Goal: Use online tool/utility: Utilize a website feature to perform a specific function

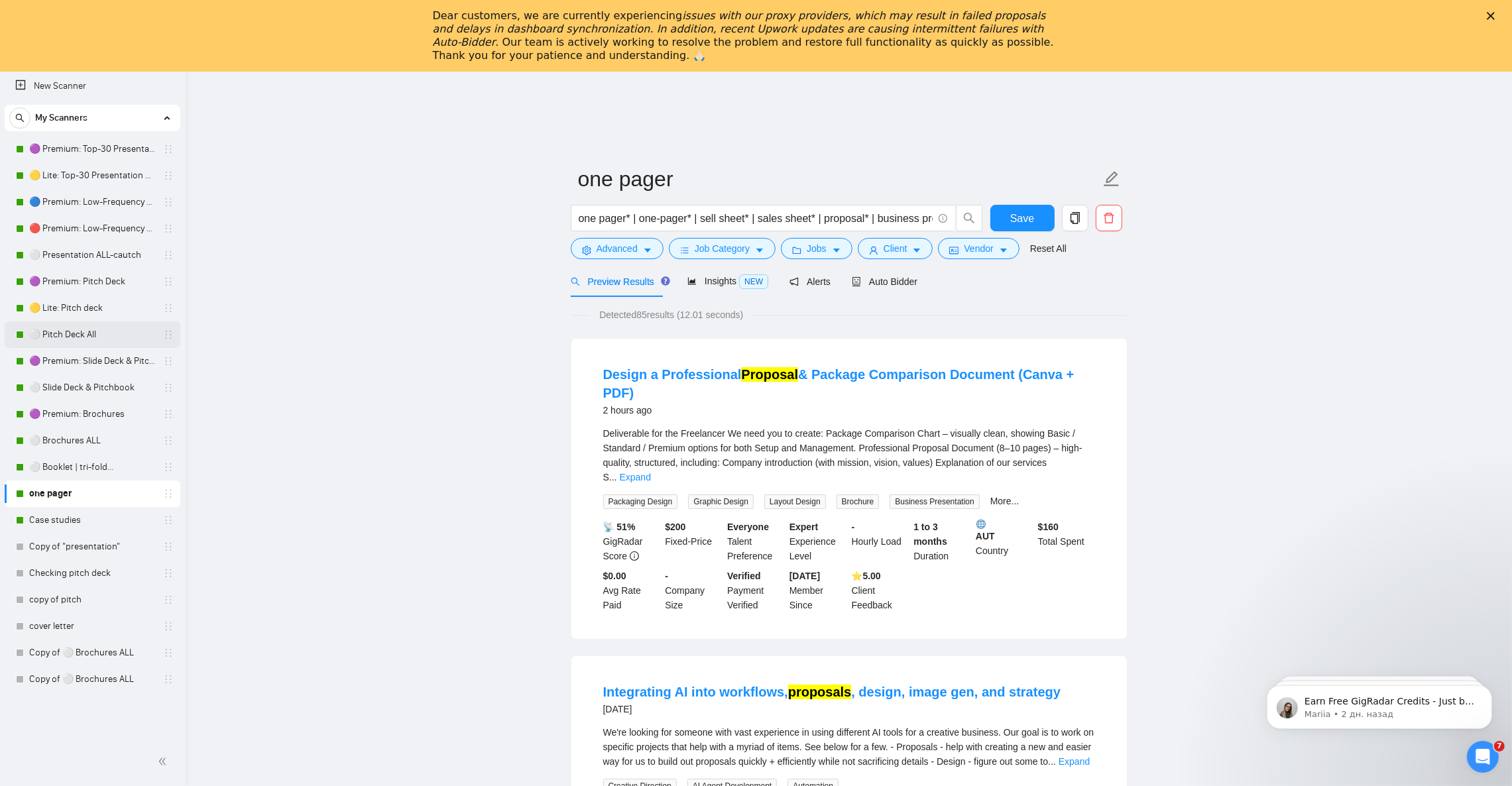
click at [98, 329] on link "⚪ Pitch Deck All" at bounding box center [92, 335] width 126 height 26
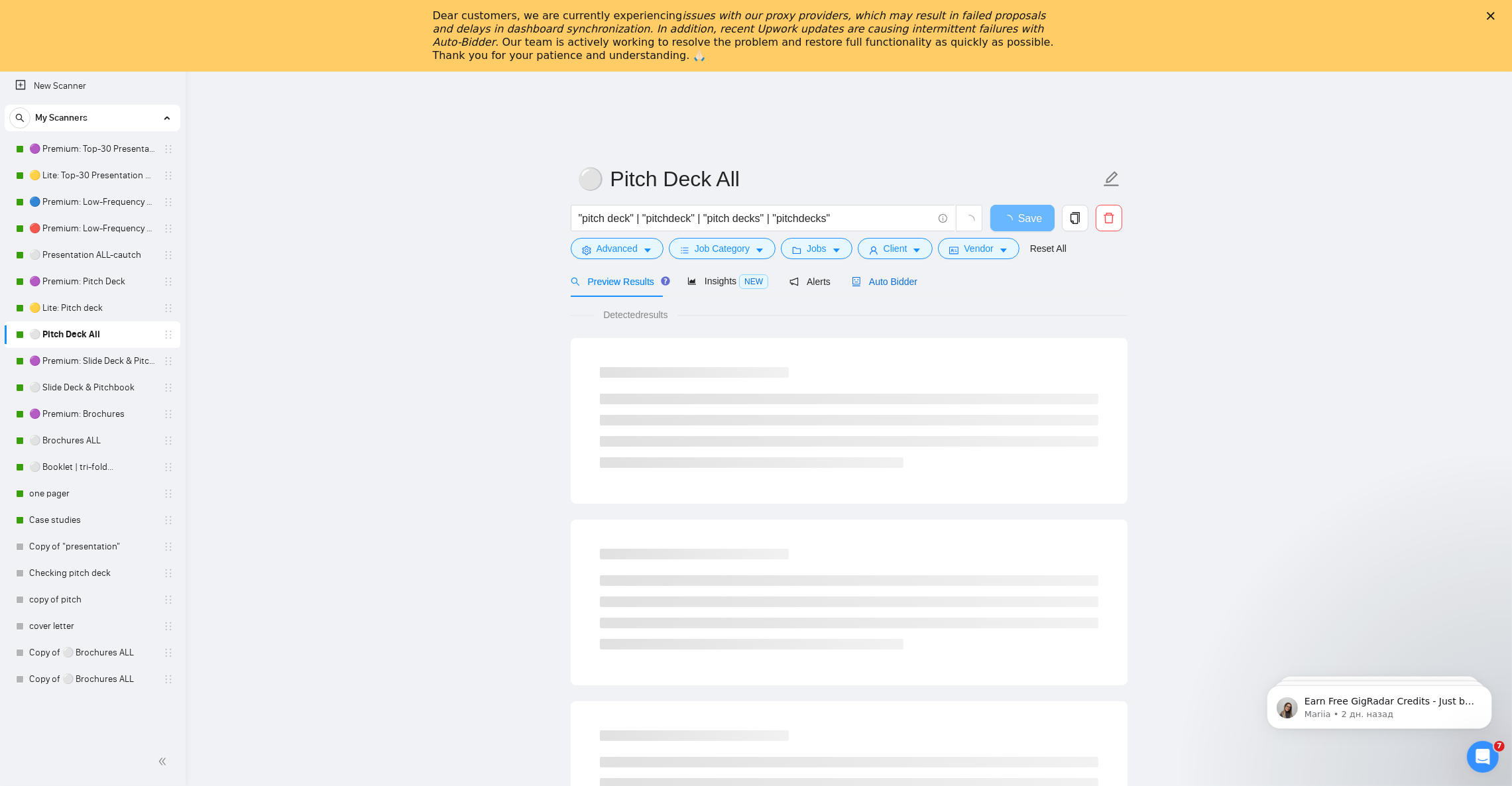
click at [901, 284] on span "Auto Bidder" at bounding box center [884, 281] width 66 height 11
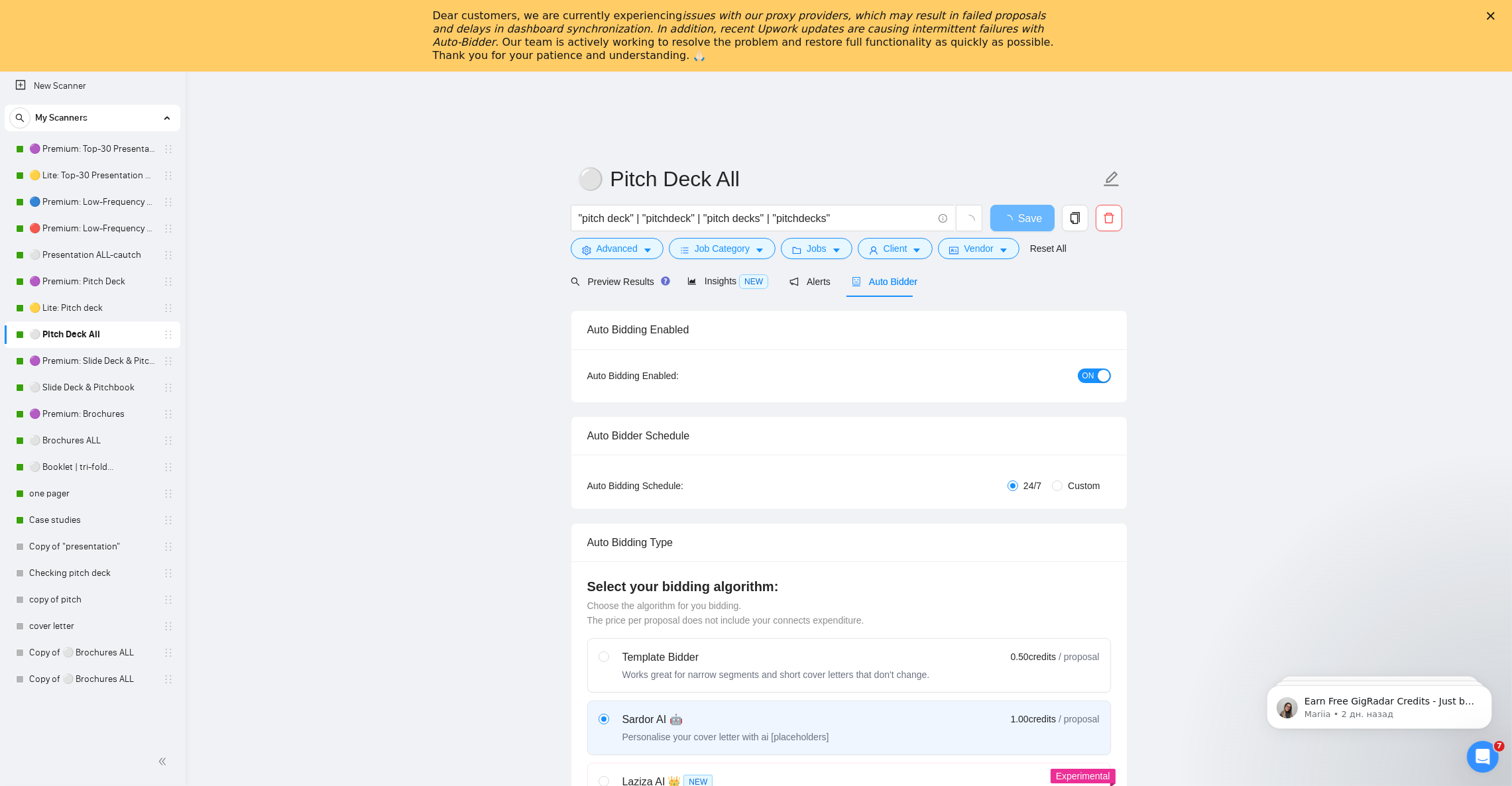
checkbox input "true"
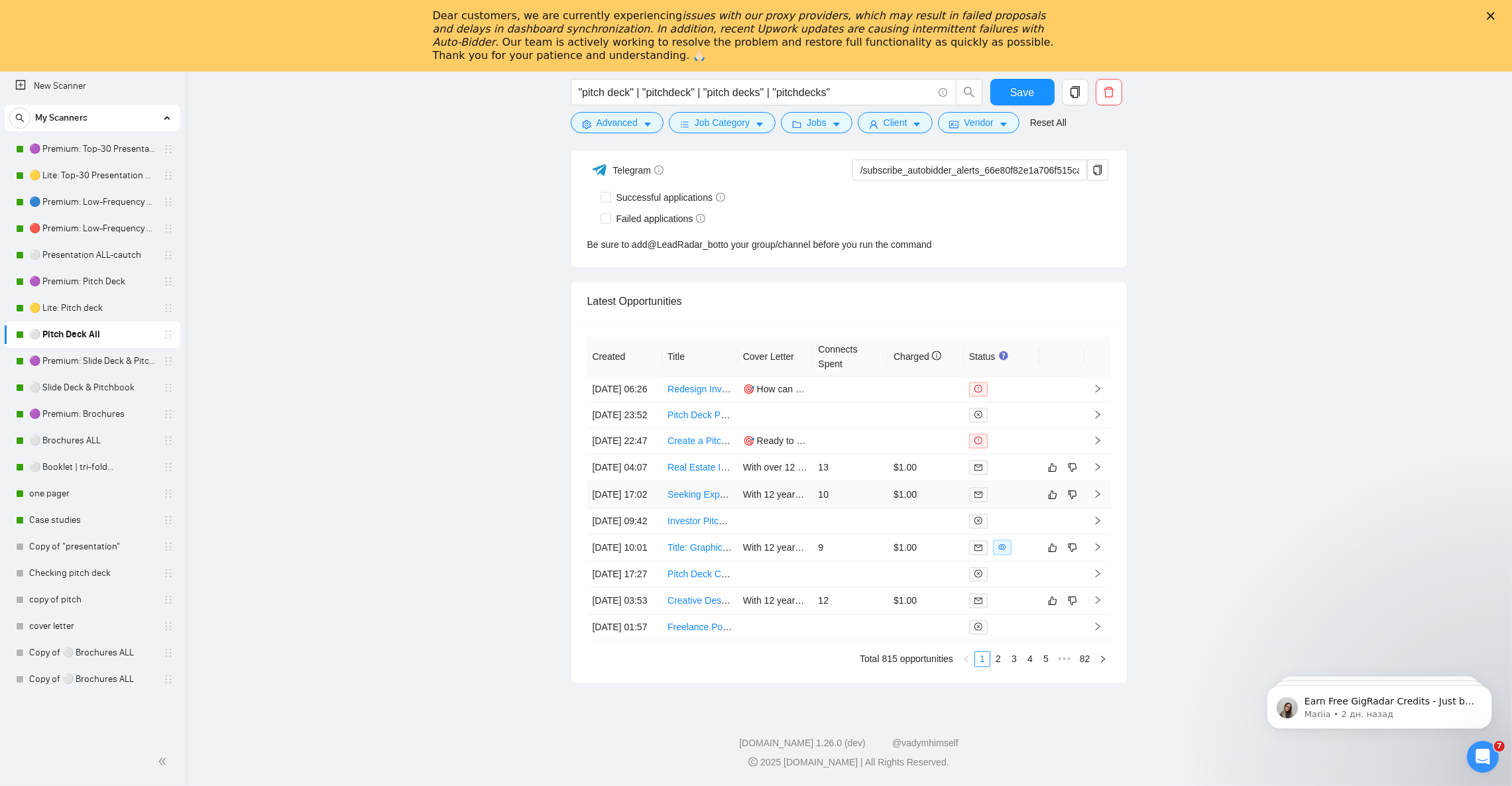
scroll to position [3479, 0]
click at [95, 260] on link "⚪ Presentation ALL-cautch" at bounding box center [92, 255] width 126 height 26
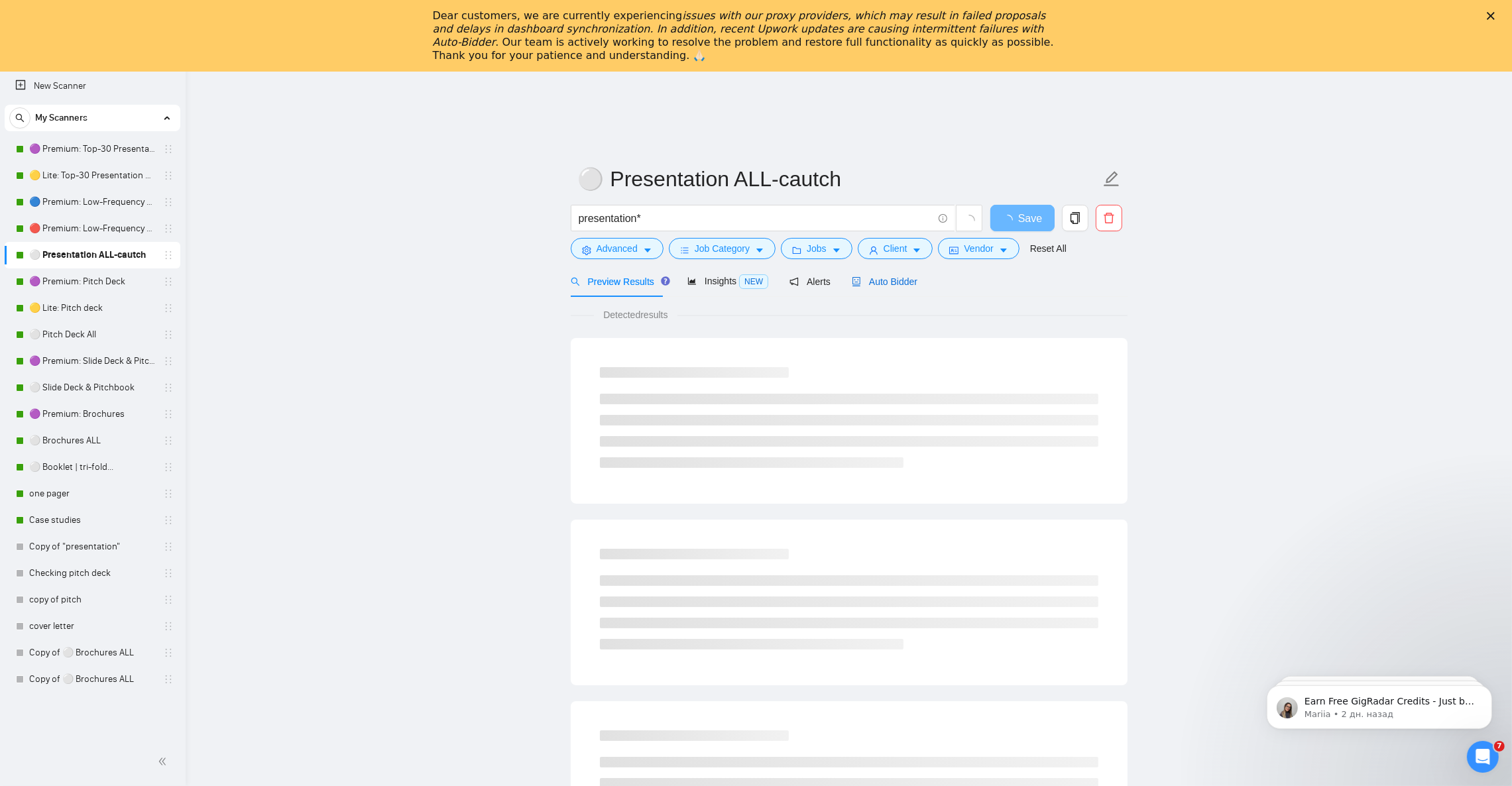
click at [893, 281] on span "Auto Bidder" at bounding box center [884, 281] width 66 height 11
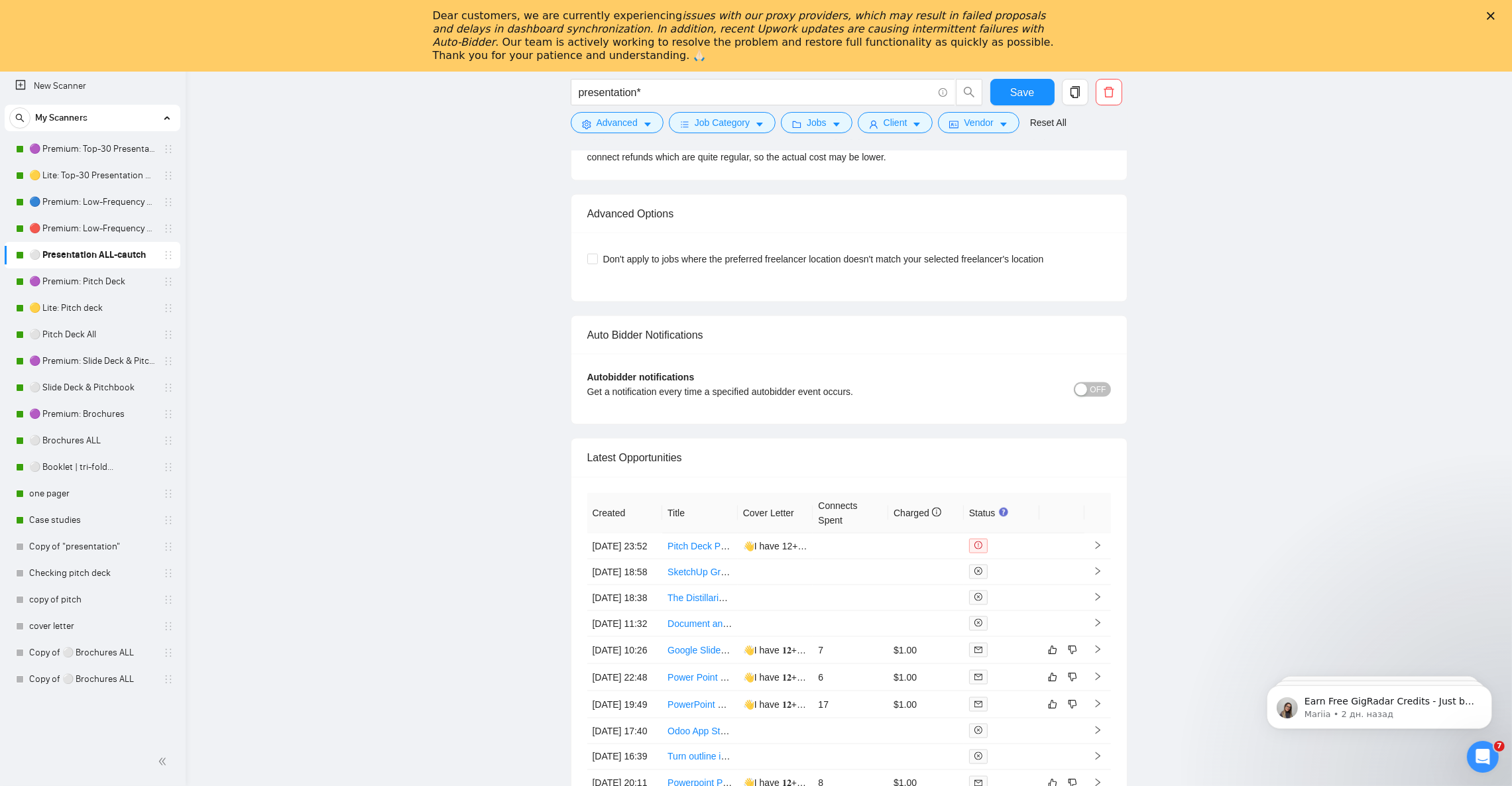
scroll to position [3181, 0]
